Goal: Information Seeking & Learning: Learn about a topic

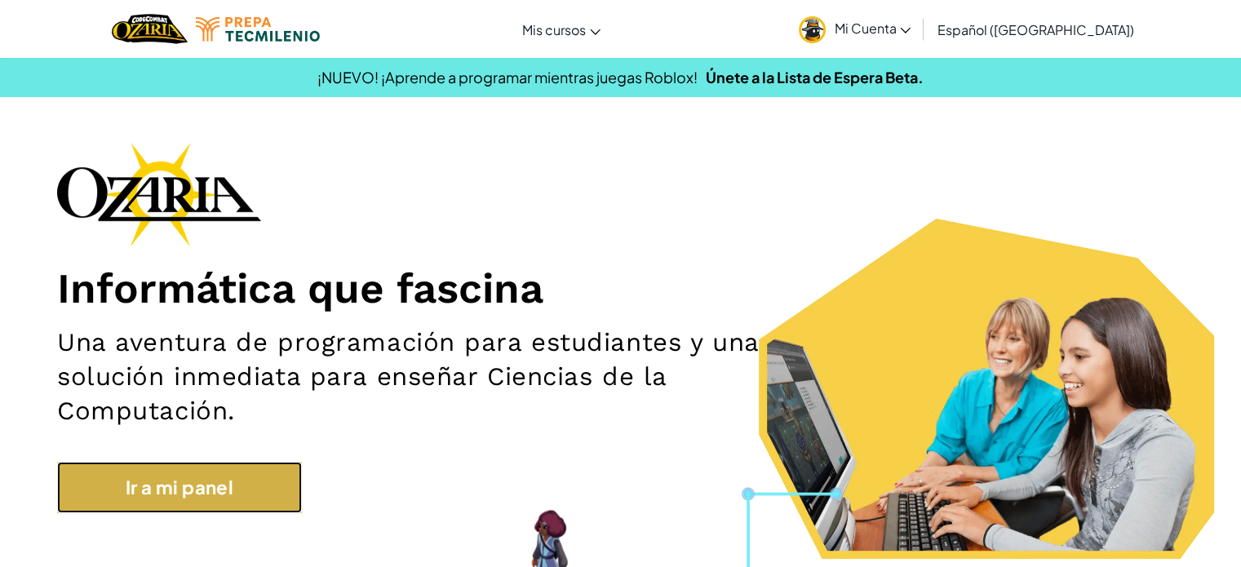
click at [241, 481] on link "Ir a mi panel" at bounding box center [179, 487] width 245 height 51
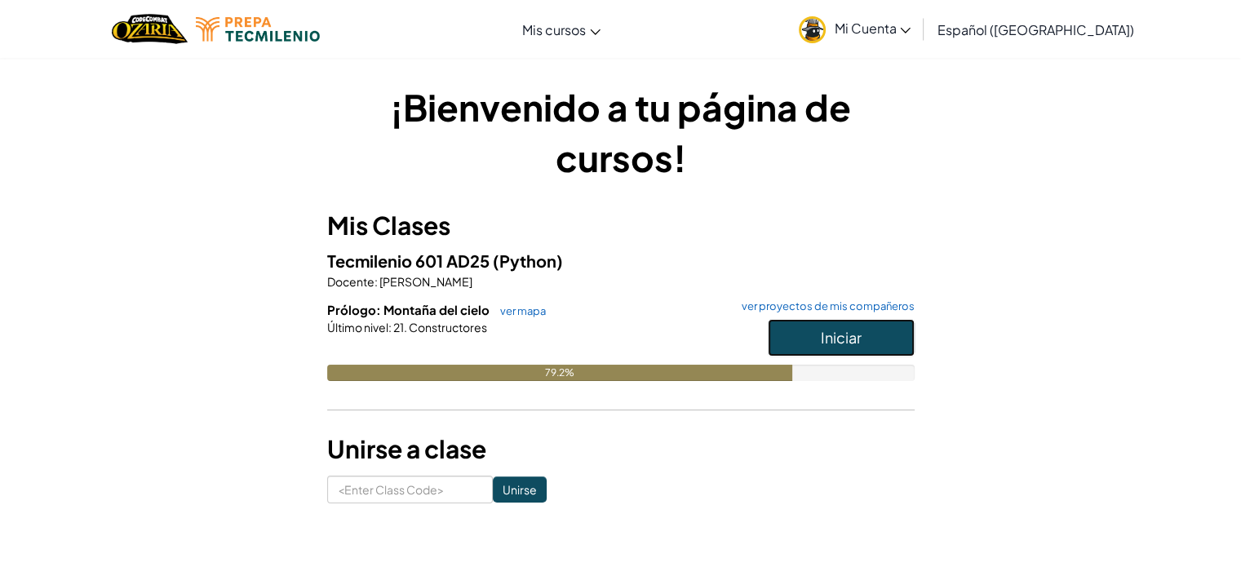
click at [830, 335] on span "Iniciar" at bounding box center [841, 337] width 41 height 19
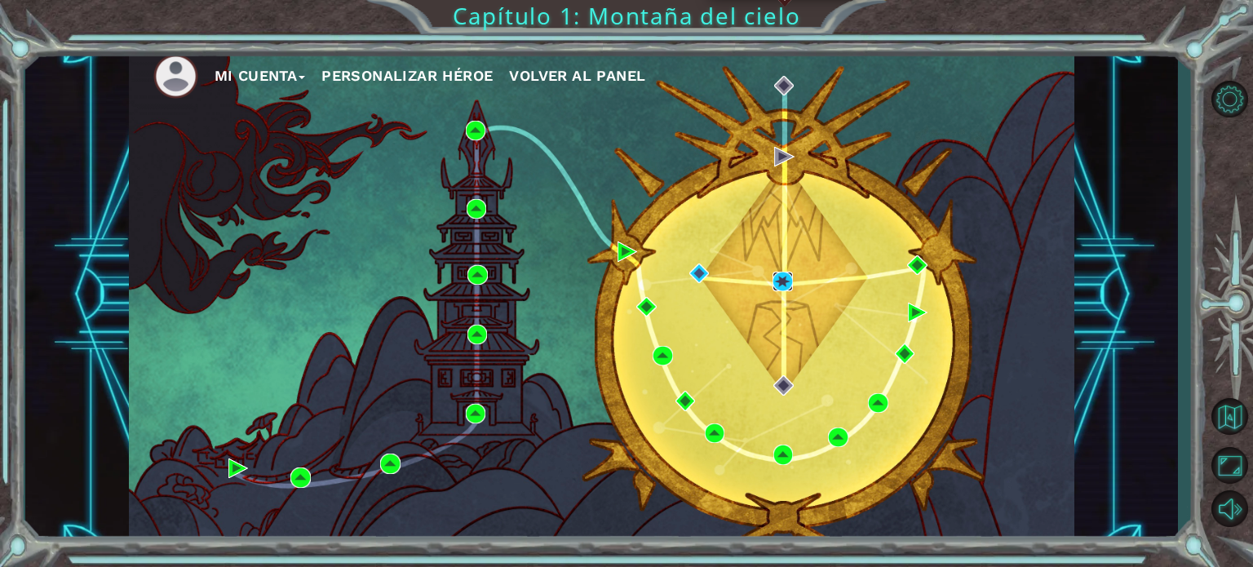
click at [777, 287] on img at bounding box center [782, 282] width 20 height 20
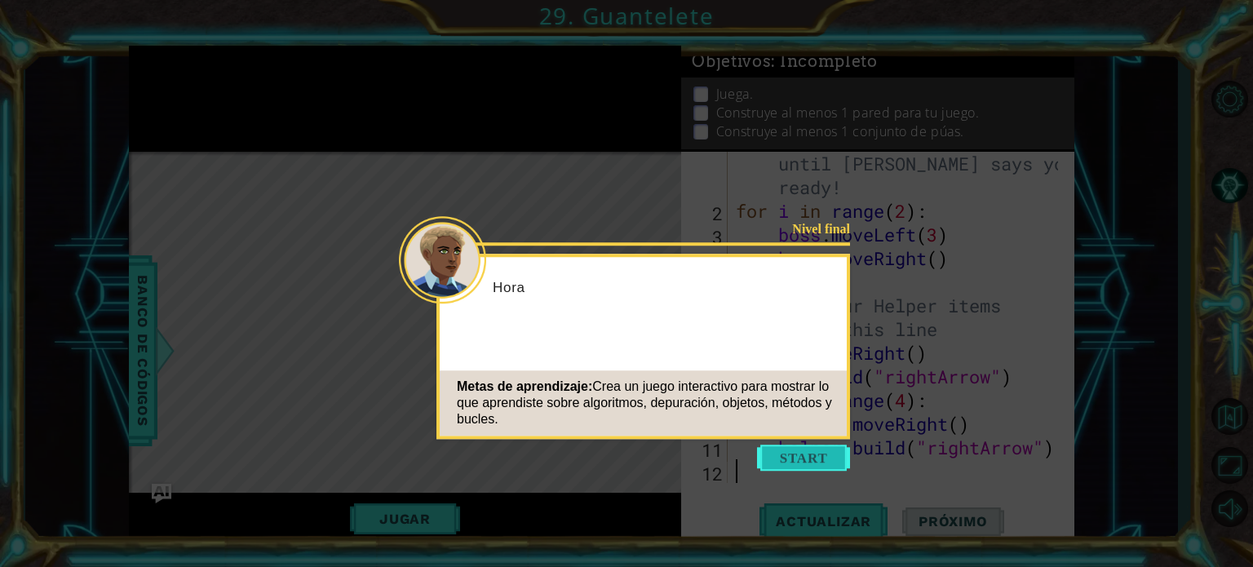
scroll to position [23, 0]
click at [810, 453] on button "Start" at bounding box center [803, 458] width 93 height 26
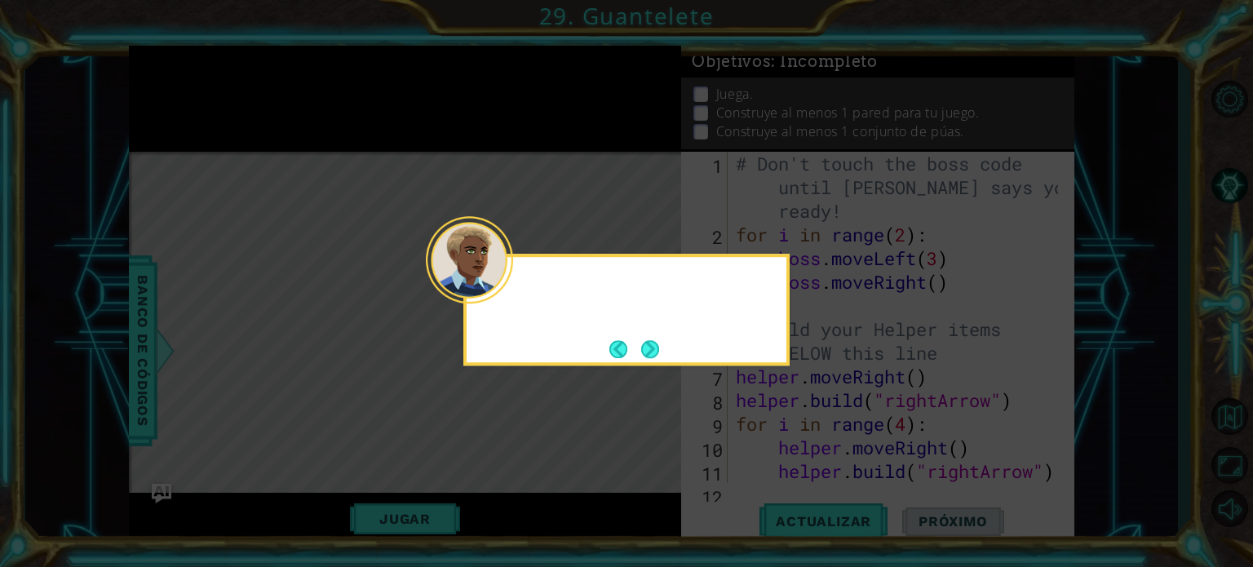
scroll to position [0, 0]
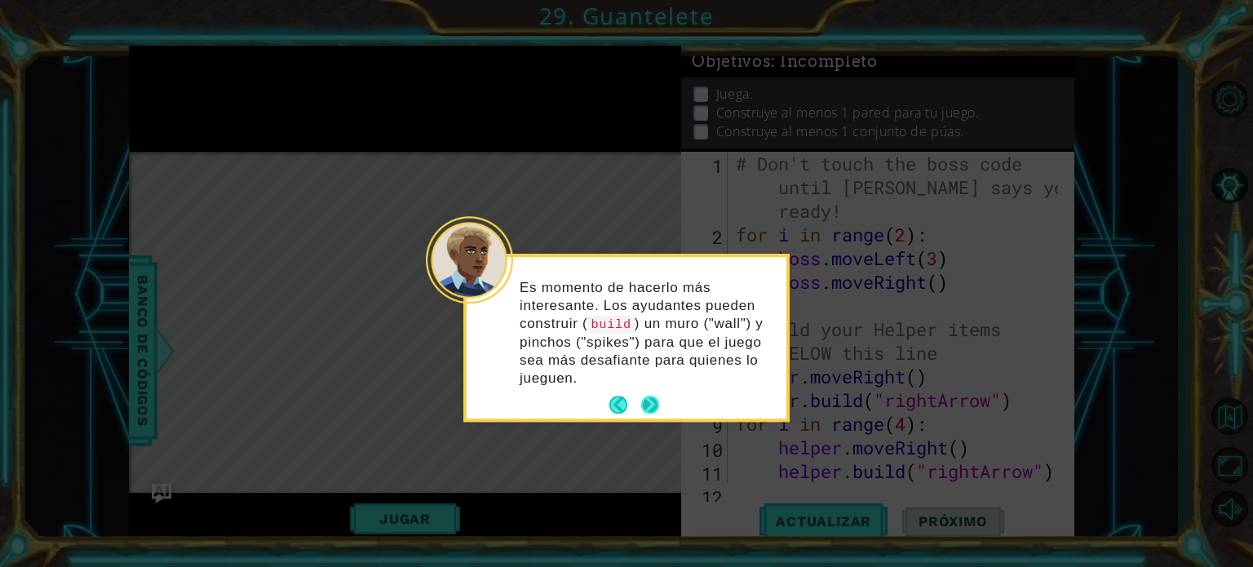
click at [653, 400] on button "Next" at bounding box center [650, 405] width 18 height 18
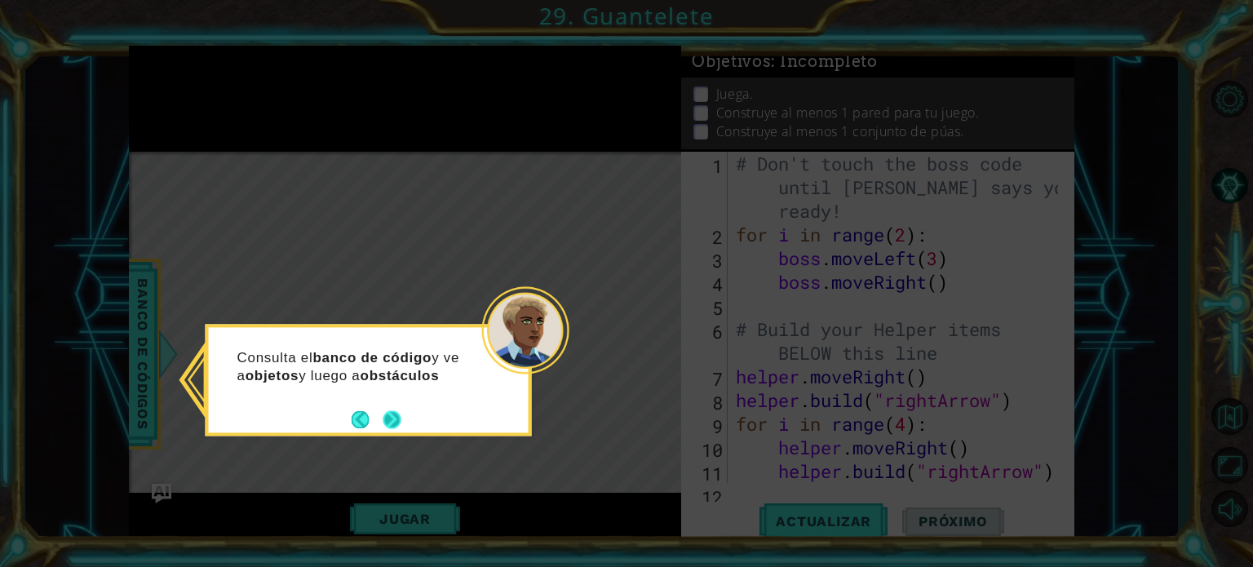
click at [396, 414] on button "Next" at bounding box center [392, 419] width 19 height 19
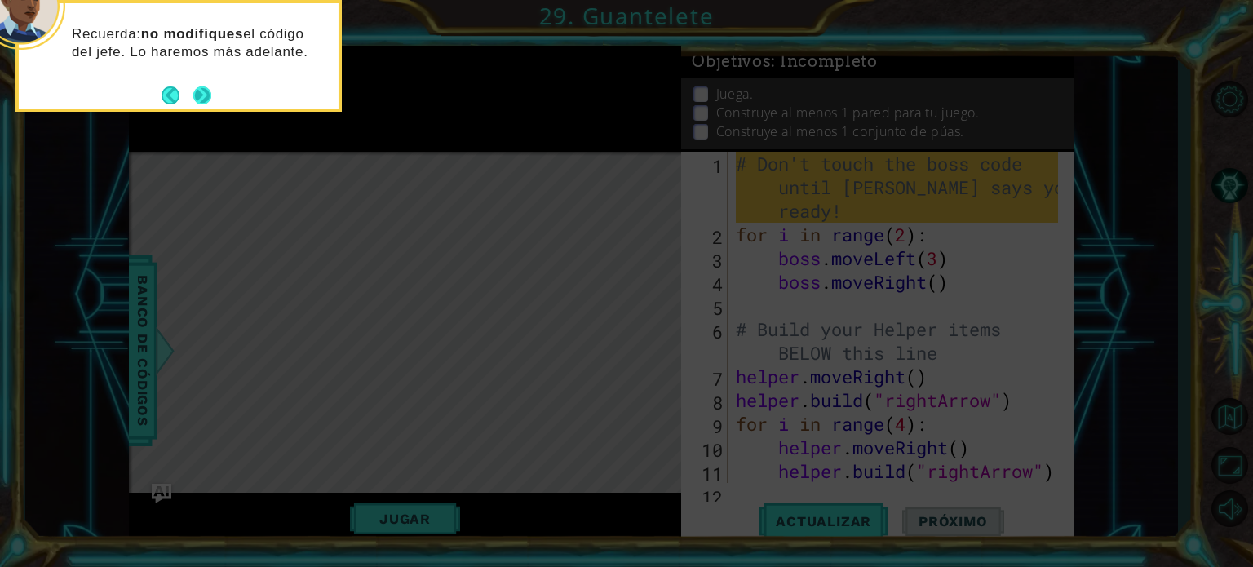
click at [201, 95] on button "Next" at bounding box center [202, 95] width 19 height 19
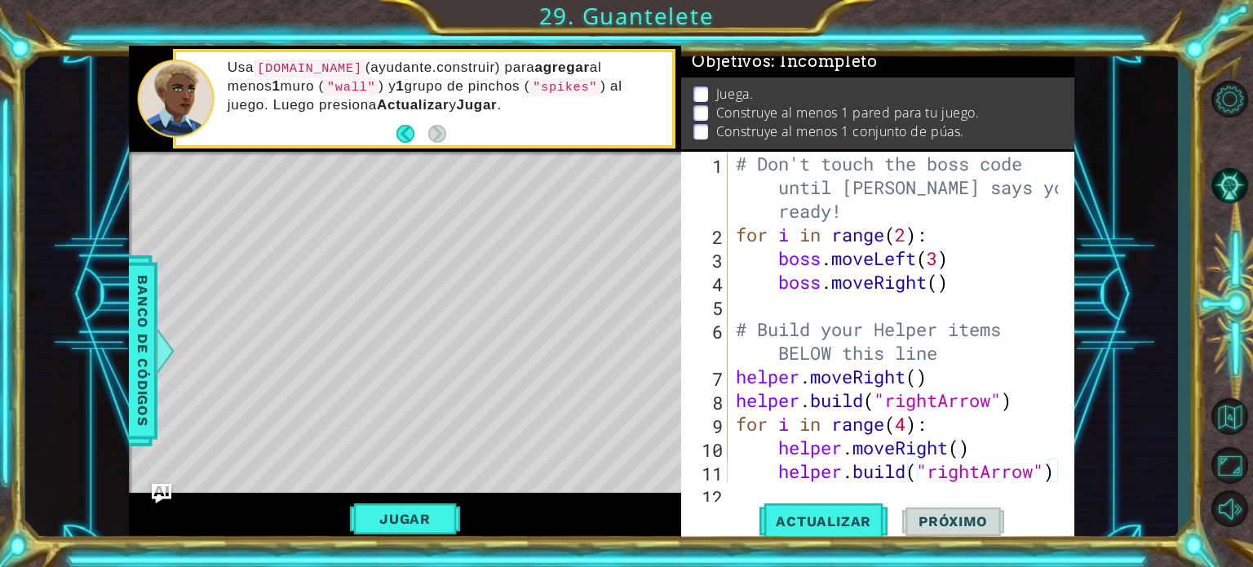
click at [1054, 475] on div at bounding box center [1062, 329] width 16 height 355
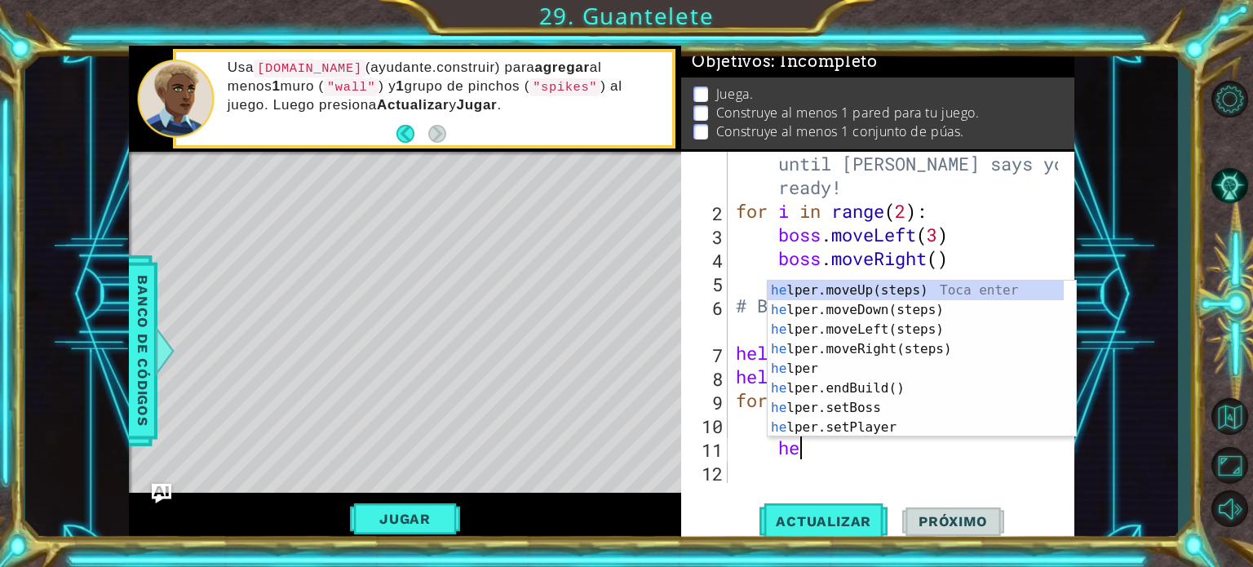
type textarea "h"
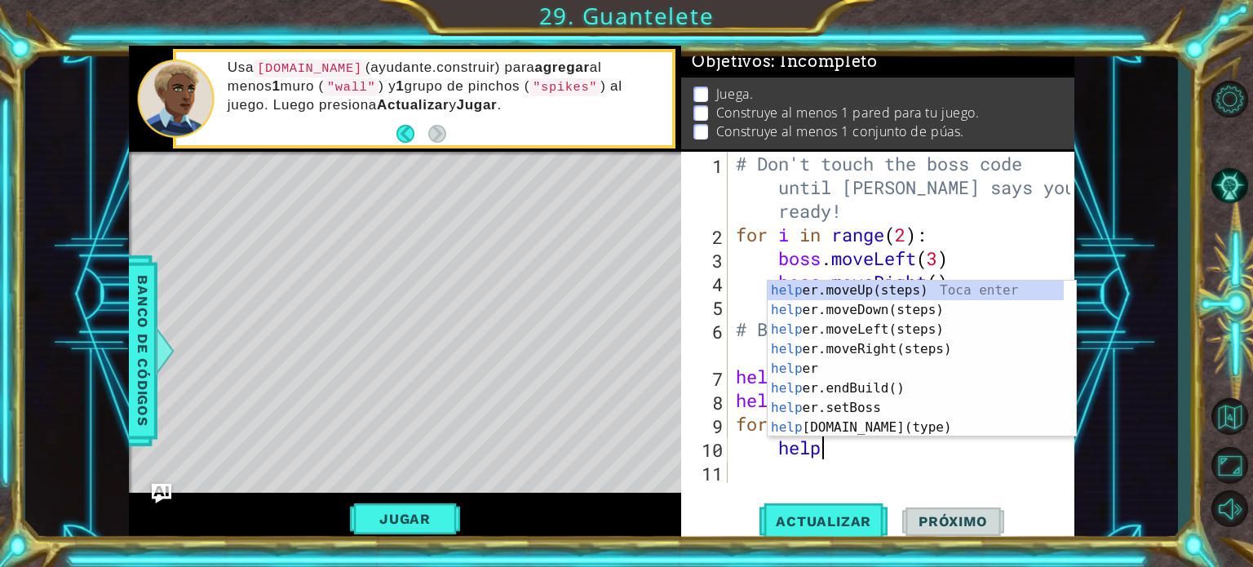
type textarea "h"
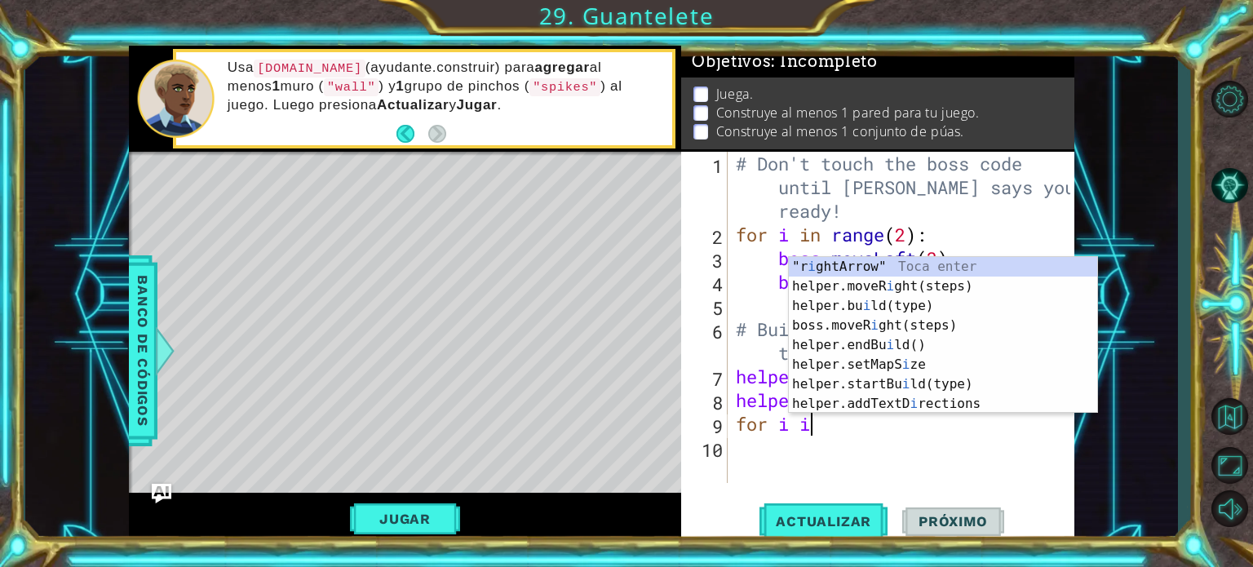
type textarea "f"
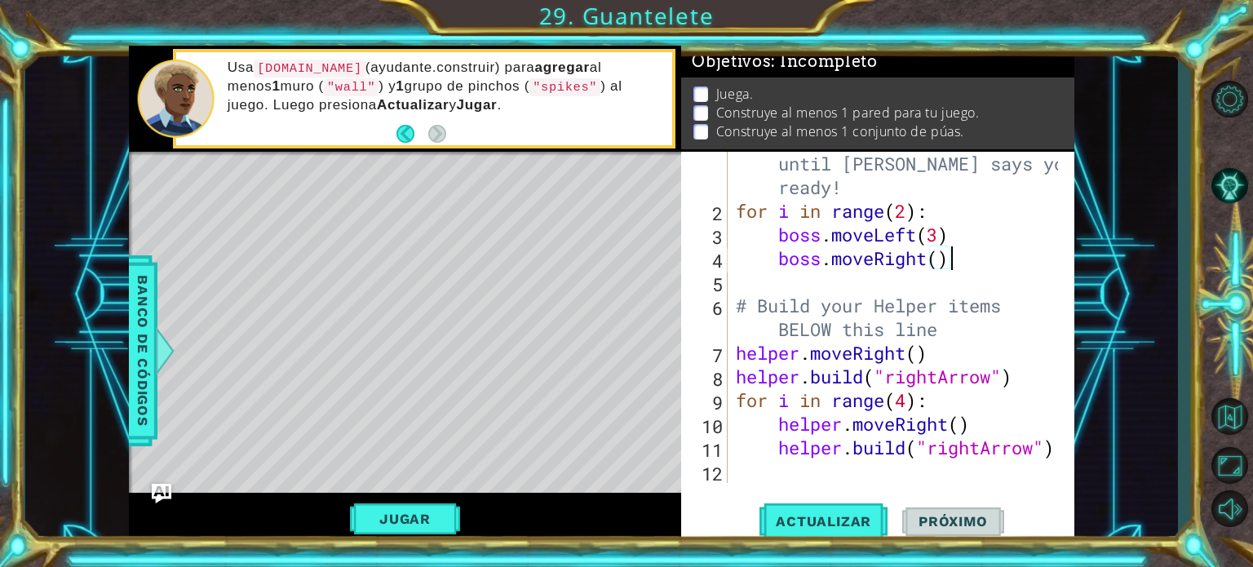
click at [966, 254] on div "# Don't touch the boss code until [PERSON_NAME] says you're ready! for i in ran…" at bounding box center [899, 341] width 334 height 426
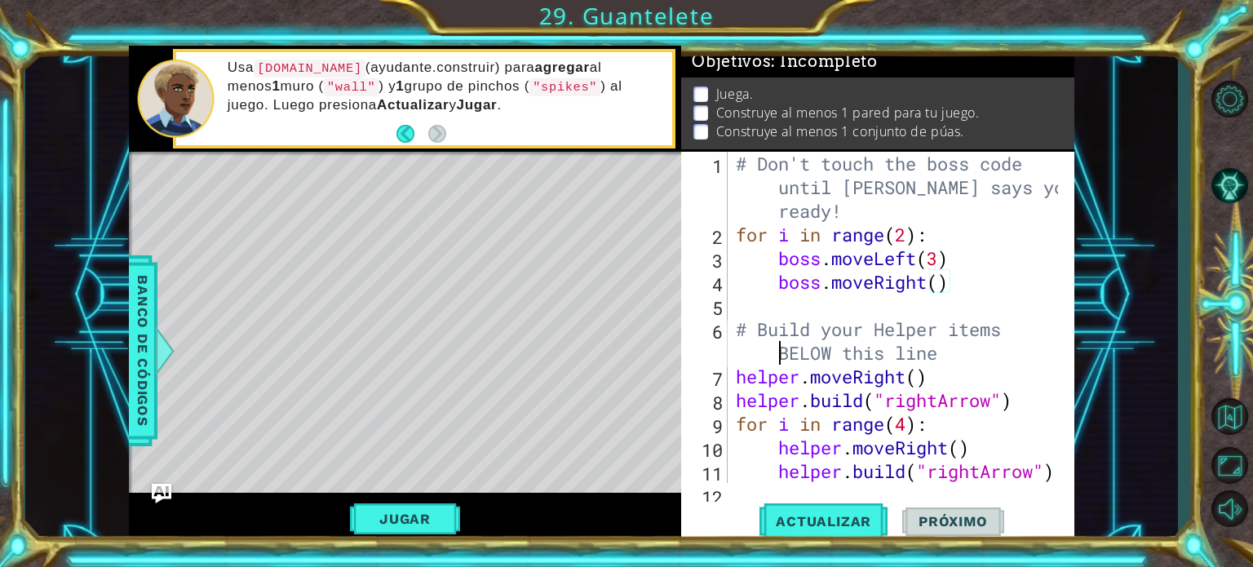
click at [772, 358] on div "# Don't touch the boss code until [PERSON_NAME] says you're ready! for i in ran…" at bounding box center [899, 365] width 334 height 426
drag, startPoint x: 731, startPoint y: 418, endPoint x: 1048, endPoint y: 470, distance: 321.4
click at [1048, 470] on div "# Build your Helper itemsBELOW this line 1 2 3 4 5 6 7 8 9 10 11 12 # Don't tou…" at bounding box center [875, 317] width 389 height 331
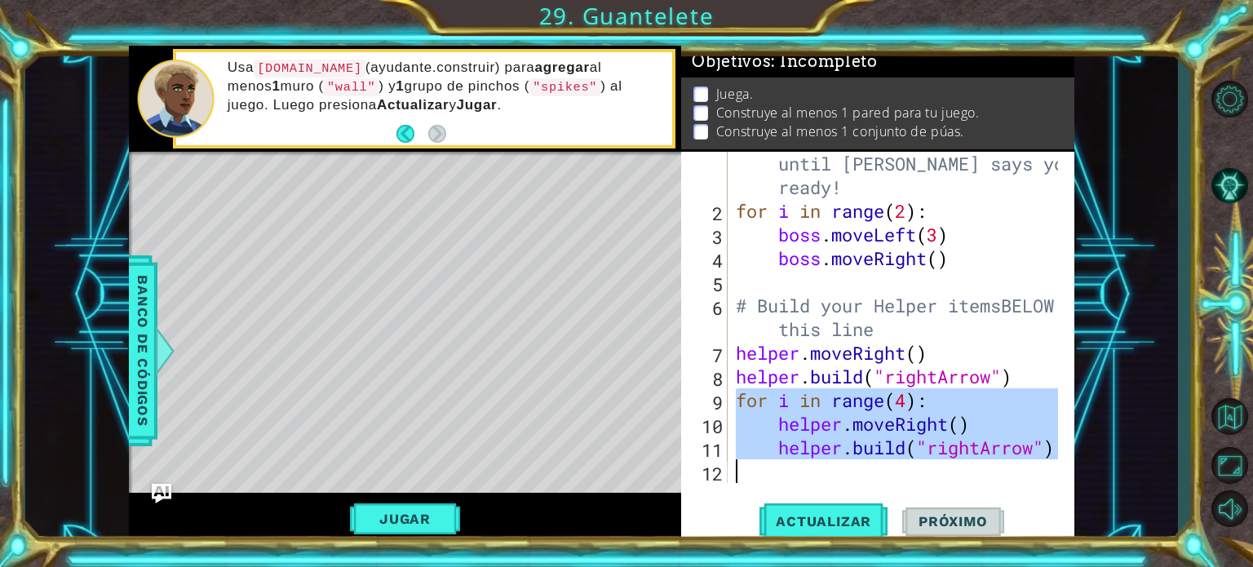
scroll to position [23, 0]
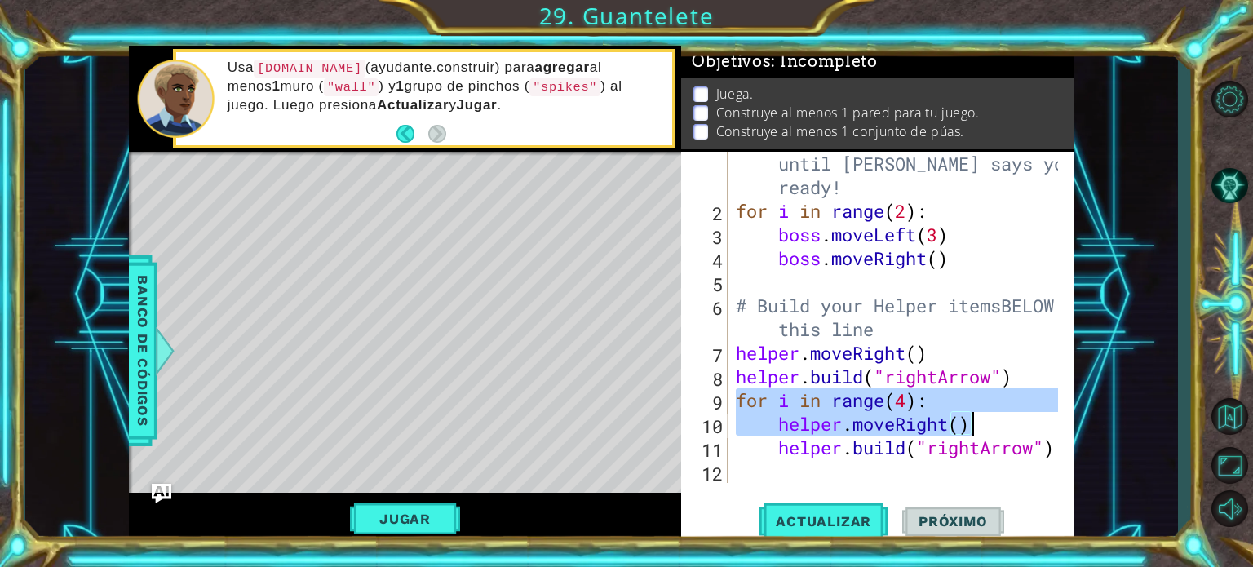
drag, startPoint x: 737, startPoint y: 428, endPoint x: 996, endPoint y: 421, distance: 258.7
click at [996, 421] on div "# Don't touch the boss code until [PERSON_NAME] says you're ready! for i in ran…" at bounding box center [899, 341] width 334 height 426
type textarea "for i in range(4): helper.moveRight()"
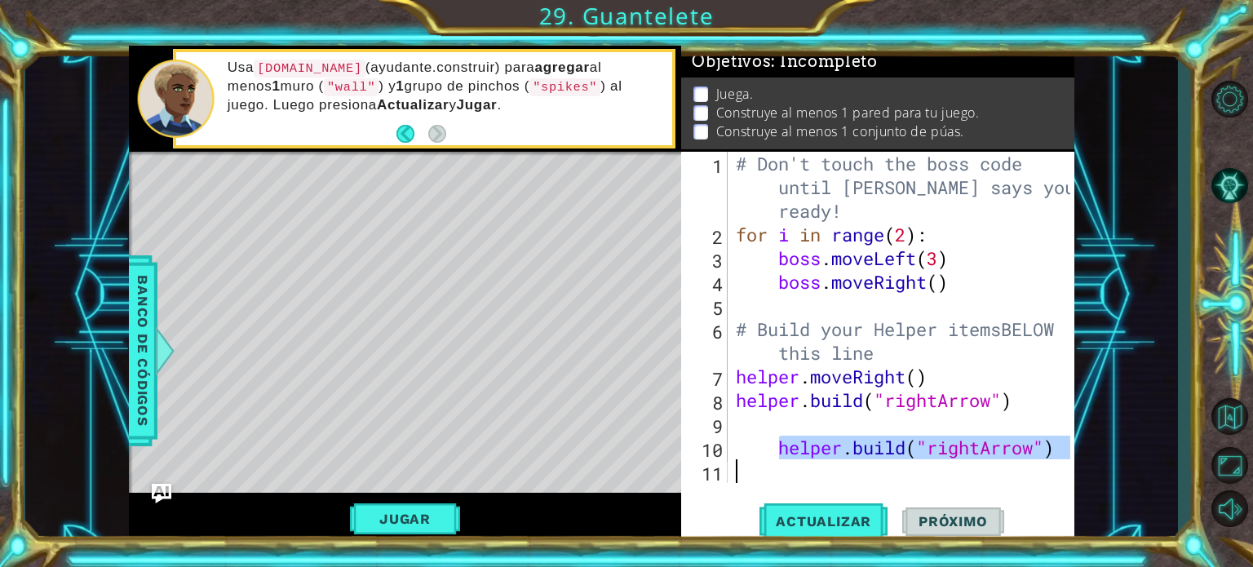
drag, startPoint x: 778, startPoint y: 456, endPoint x: 1057, endPoint y: 485, distance: 280.4
click at [1057, 485] on div "1 2 3 4 5 6 7 8 9 10 11 # Don't touch the boss code until [PERSON_NAME] says yo…" at bounding box center [877, 348] width 393 height 392
type textarea "[DOMAIN_NAME]("rightArrow")"
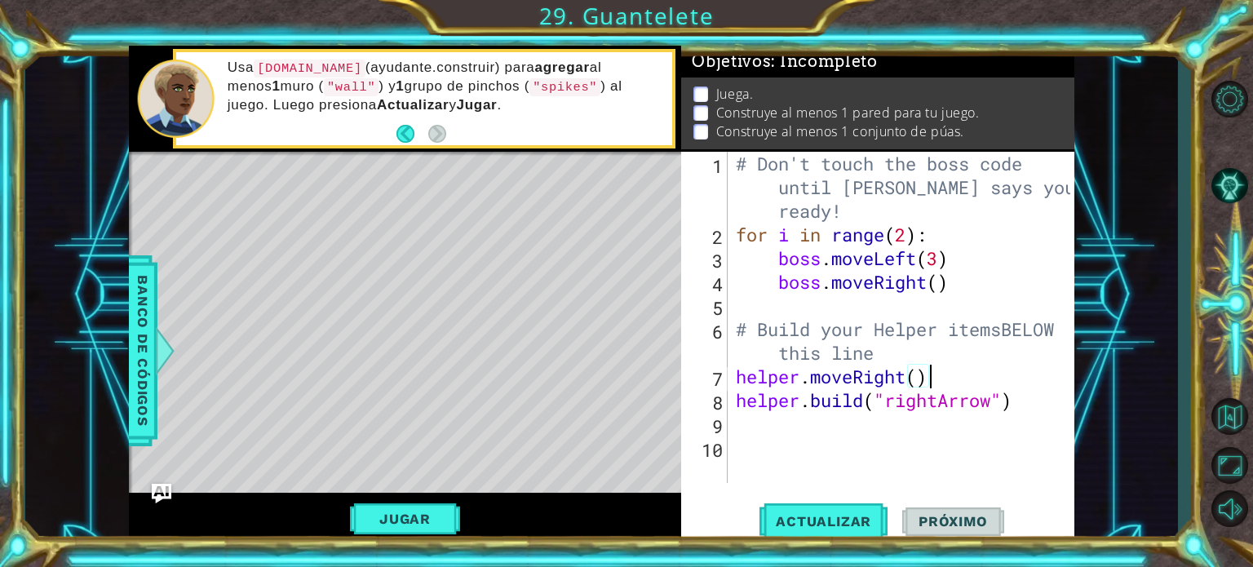
click at [1024, 385] on div "# Don't touch the boss code until [PERSON_NAME] says you're ready! for i in ran…" at bounding box center [905, 365] width 346 height 426
click at [1024, 404] on div "# Don't touch the boss code until [PERSON_NAME] says you're ready! for i in ran…" at bounding box center [905, 365] width 346 height 426
click at [1002, 329] on div "# Don't touch the boss code until [PERSON_NAME] says you're ready! for i in ran…" at bounding box center [905, 365] width 346 height 426
type textarea "# Build your Helper items BELOW this line"
